Goal: Information Seeking & Learning: Compare options

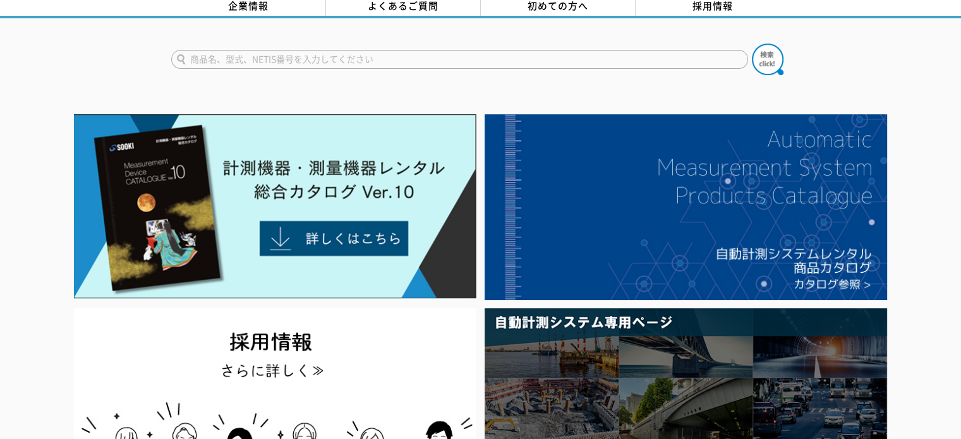
click at [306, 51] on input "text" at bounding box center [459, 59] width 577 height 19
type input "流量計"
click at [752, 44] on button at bounding box center [768, 60] width 32 height 32
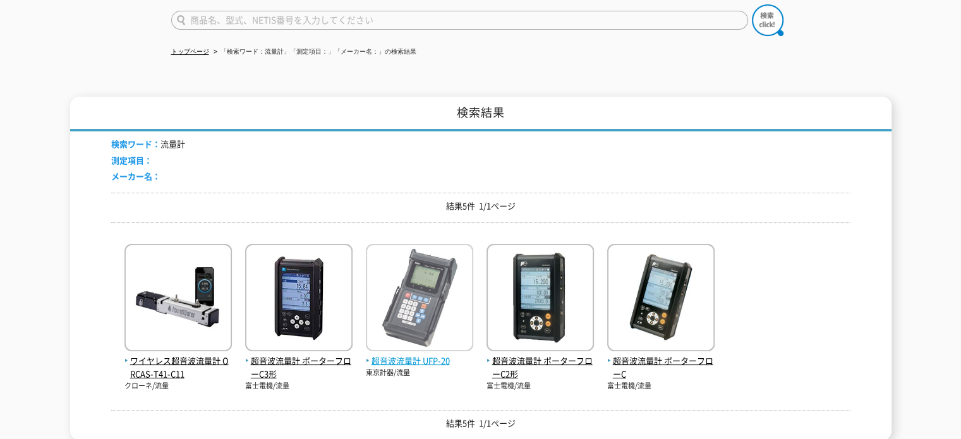
scroll to position [126, 0]
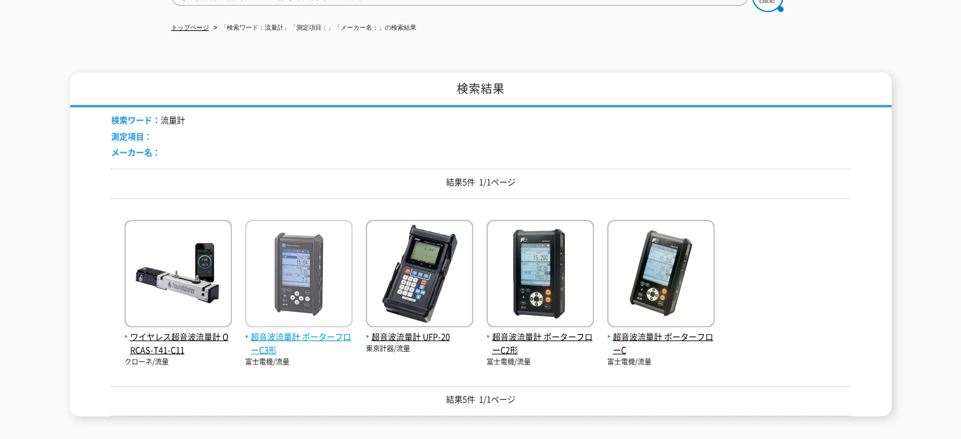
click at [339, 331] on span "超音波流量計 ポーターフローC3形" at bounding box center [298, 344] width 107 height 27
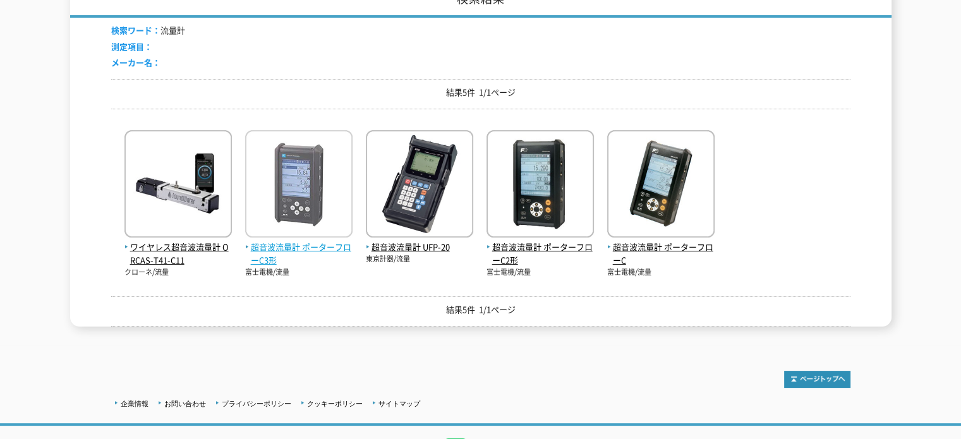
scroll to position [217, 0]
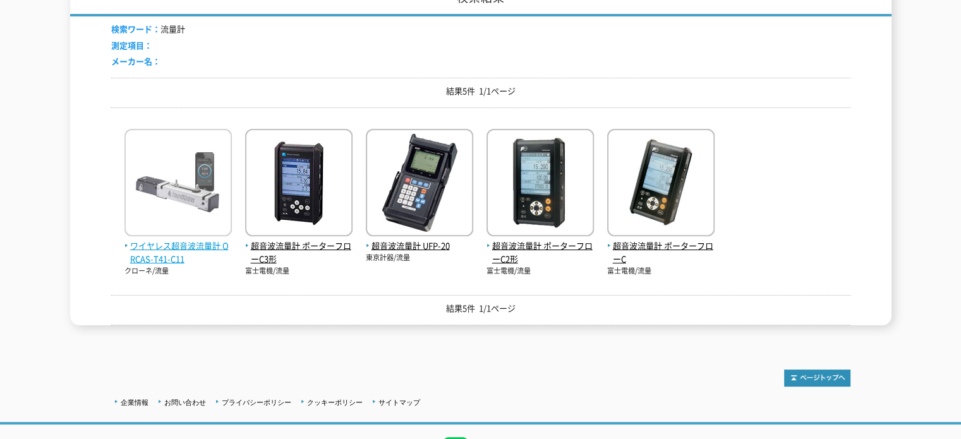
click at [177, 253] on span "ワイヤレス超音波流量計 ORCAS-T41-C11" at bounding box center [178, 253] width 107 height 27
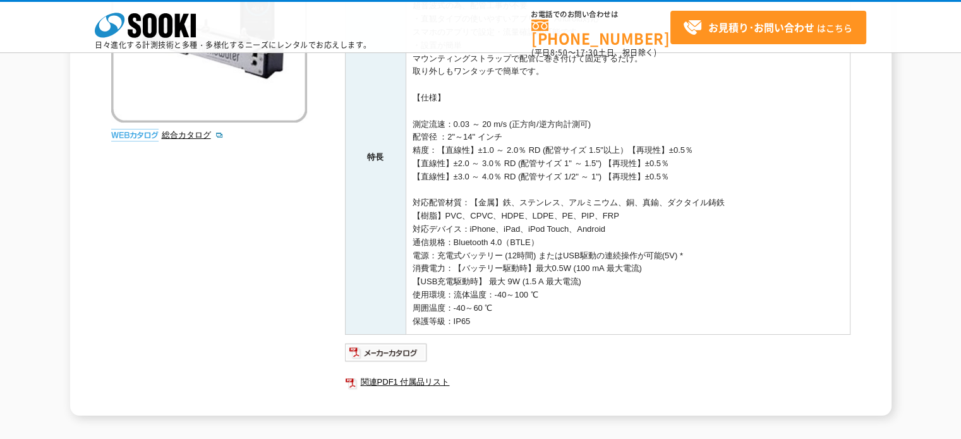
scroll to position [292, 0]
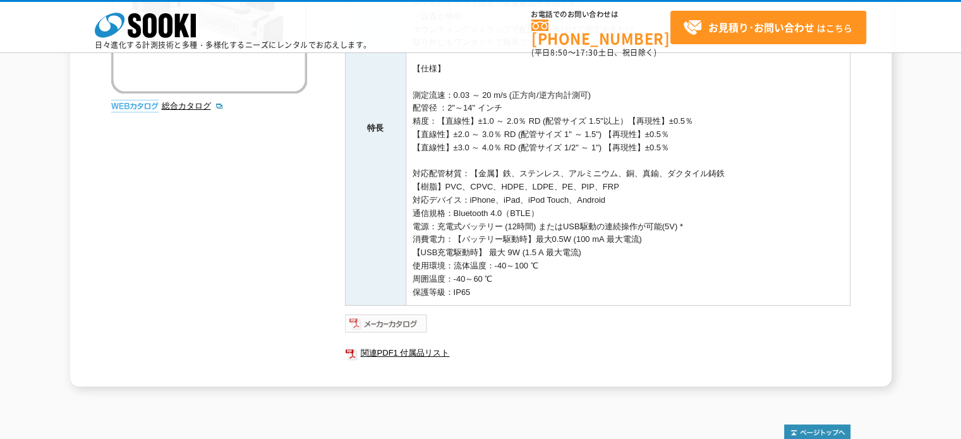
click at [399, 320] on img at bounding box center [386, 324] width 83 height 20
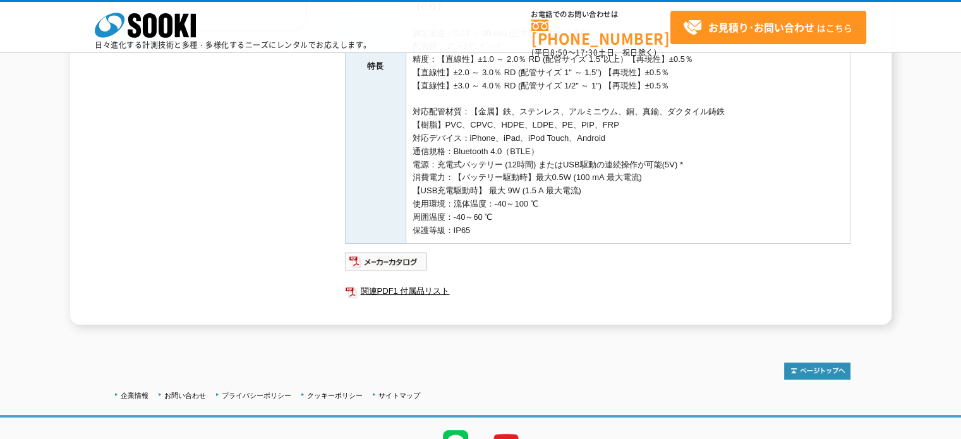
scroll to position [355, 0]
click at [410, 293] on link "関連PDF1 付属品リスト" at bounding box center [598, 290] width 506 height 16
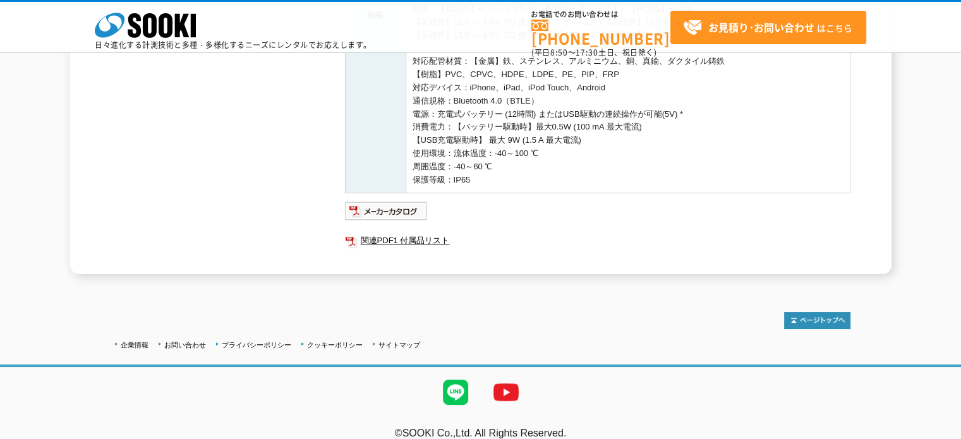
scroll to position [418, 0]
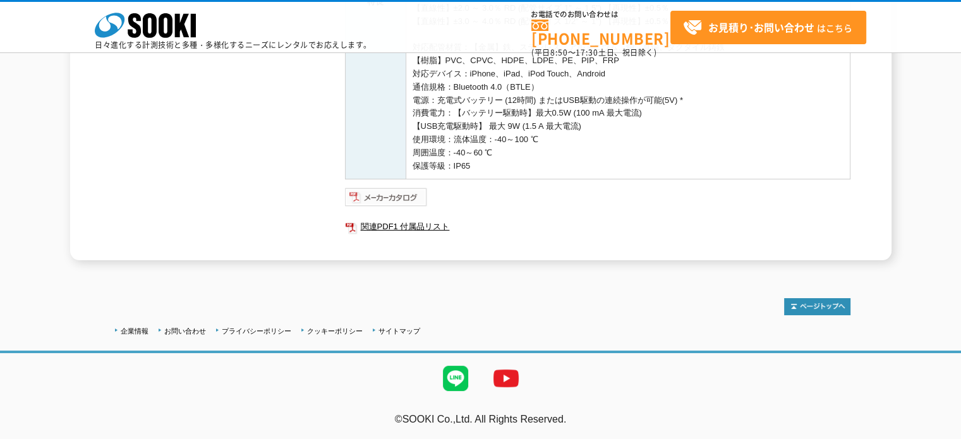
click at [401, 198] on img at bounding box center [386, 197] width 83 height 20
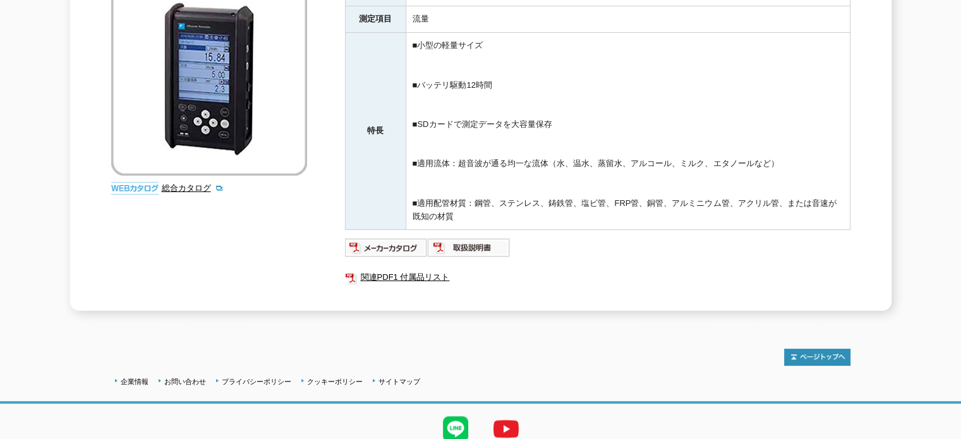
scroll to position [235, 0]
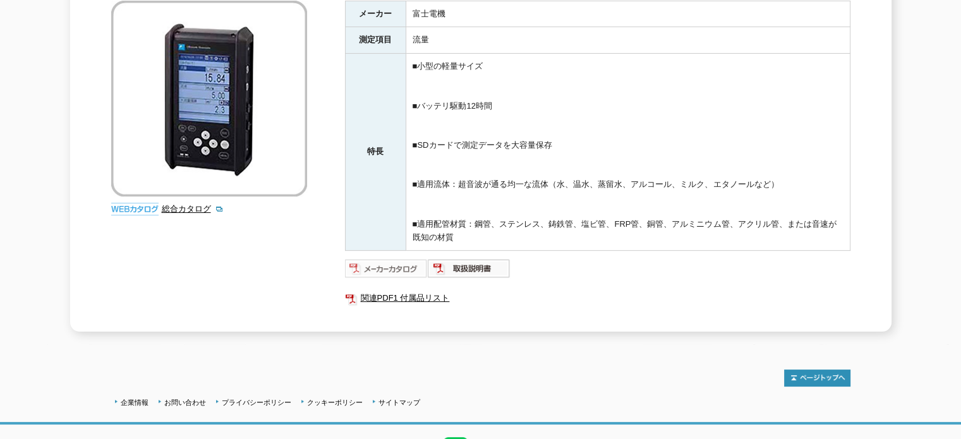
click at [360, 260] on img at bounding box center [386, 269] width 83 height 20
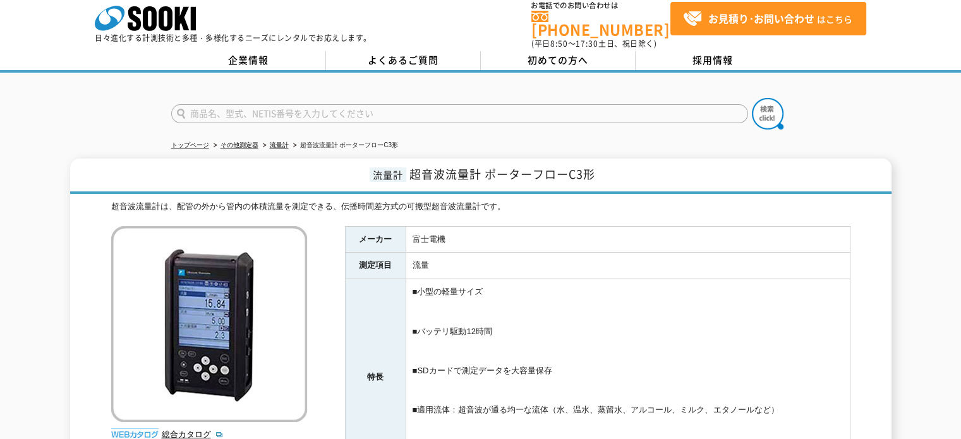
scroll to position [0, 0]
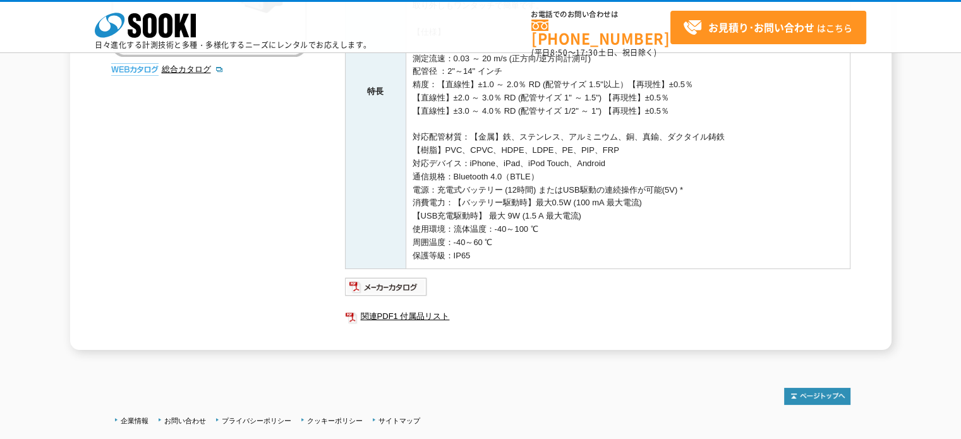
scroll to position [379, 0]
